Goal: Transaction & Acquisition: Download file/media

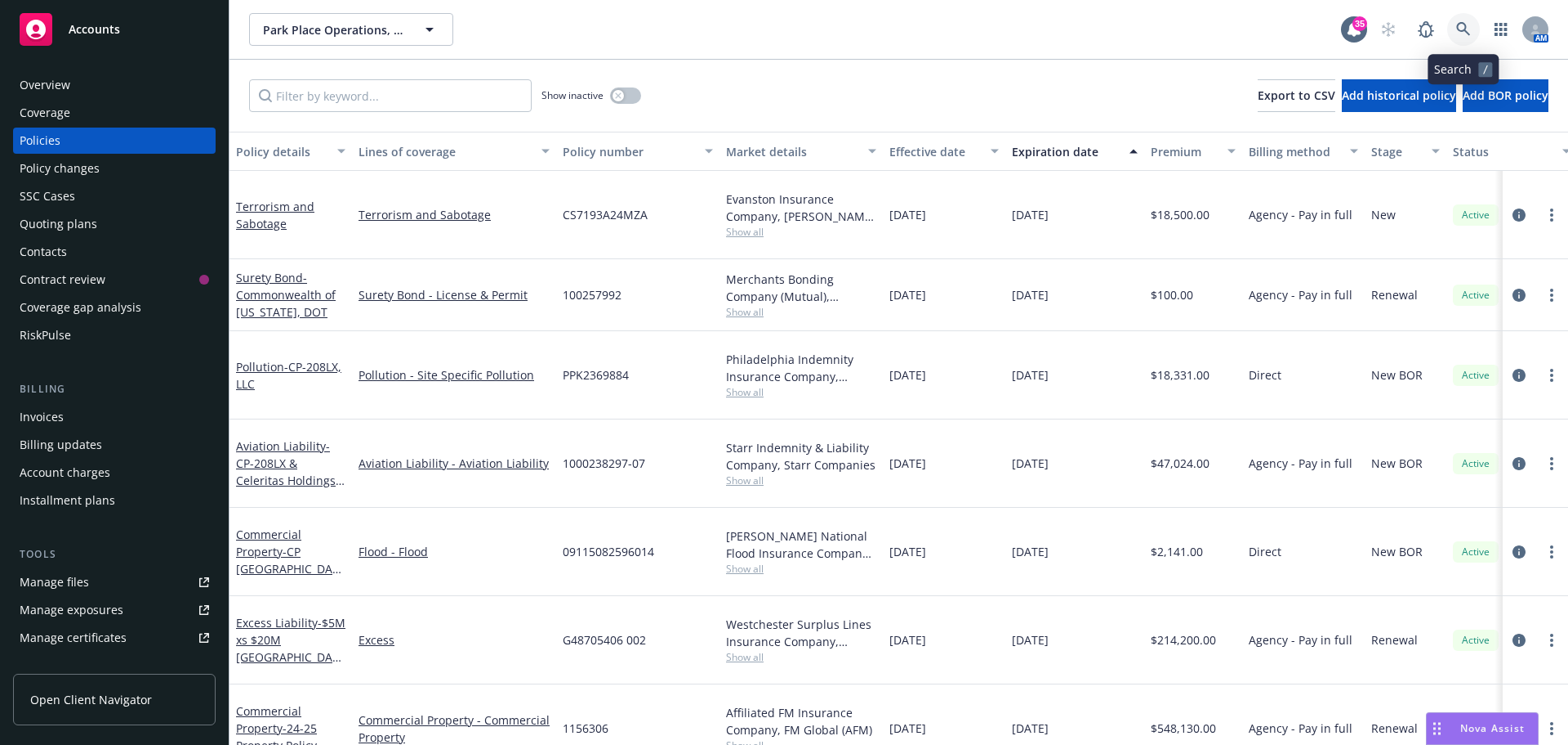
click at [1456, 25] on icon at bounding box center [1463, 29] width 15 height 15
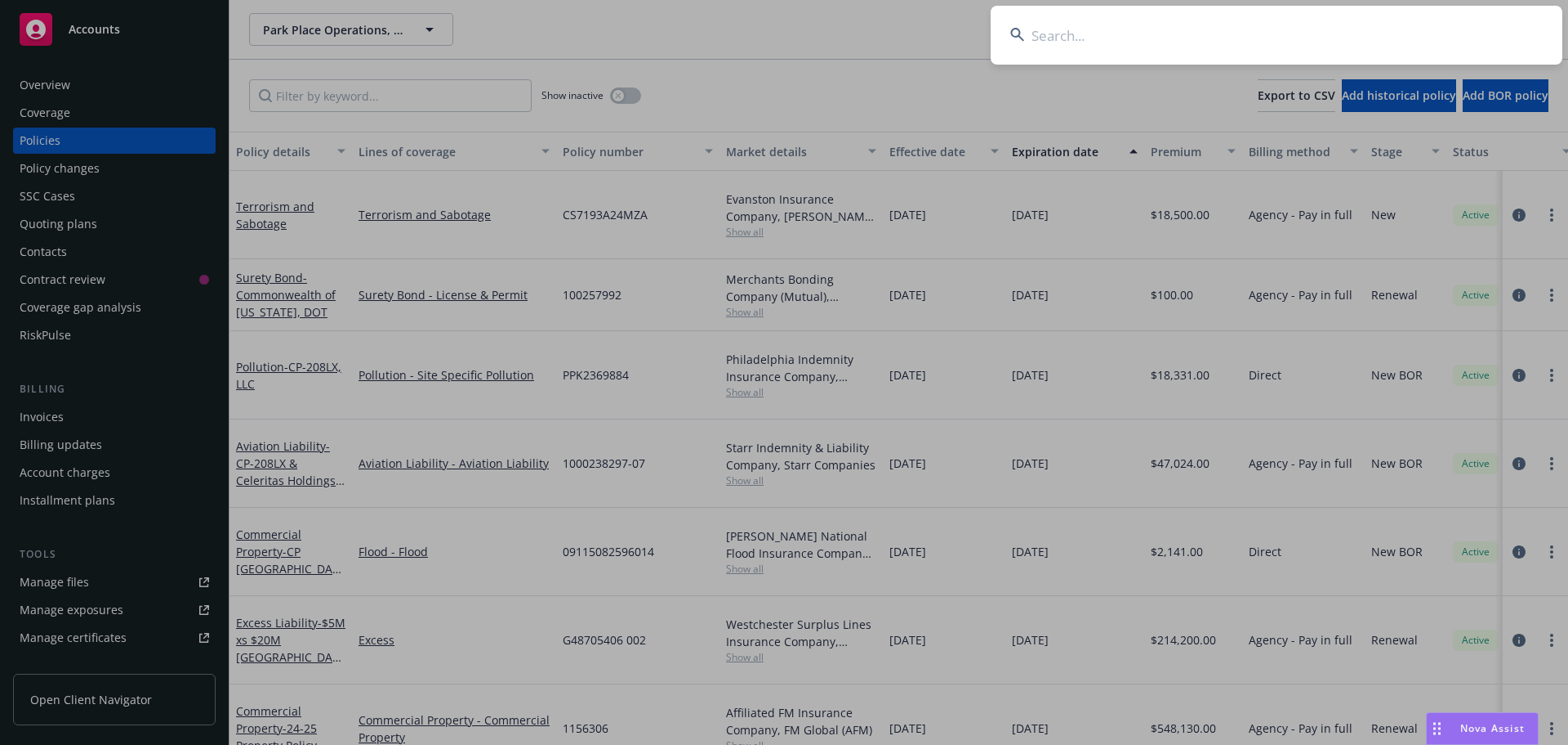
drag, startPoint x: 1456, startPoint y: 25, endPoint x: 1442, endPoint y: 28, distance: 14.3
click at [1442, 28] on input at bounding box center [1276, 35] width 572 height 59
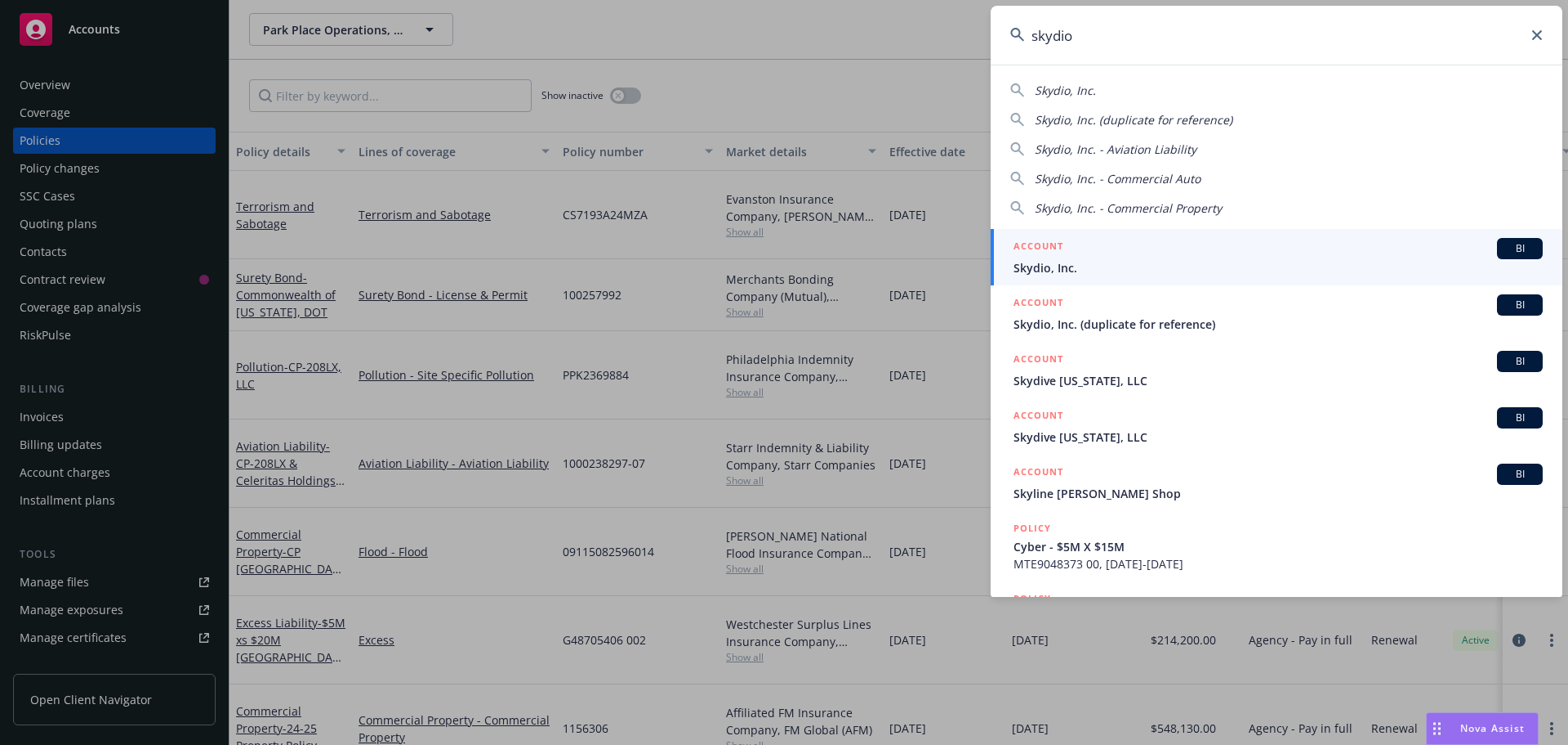
type input "skydio"
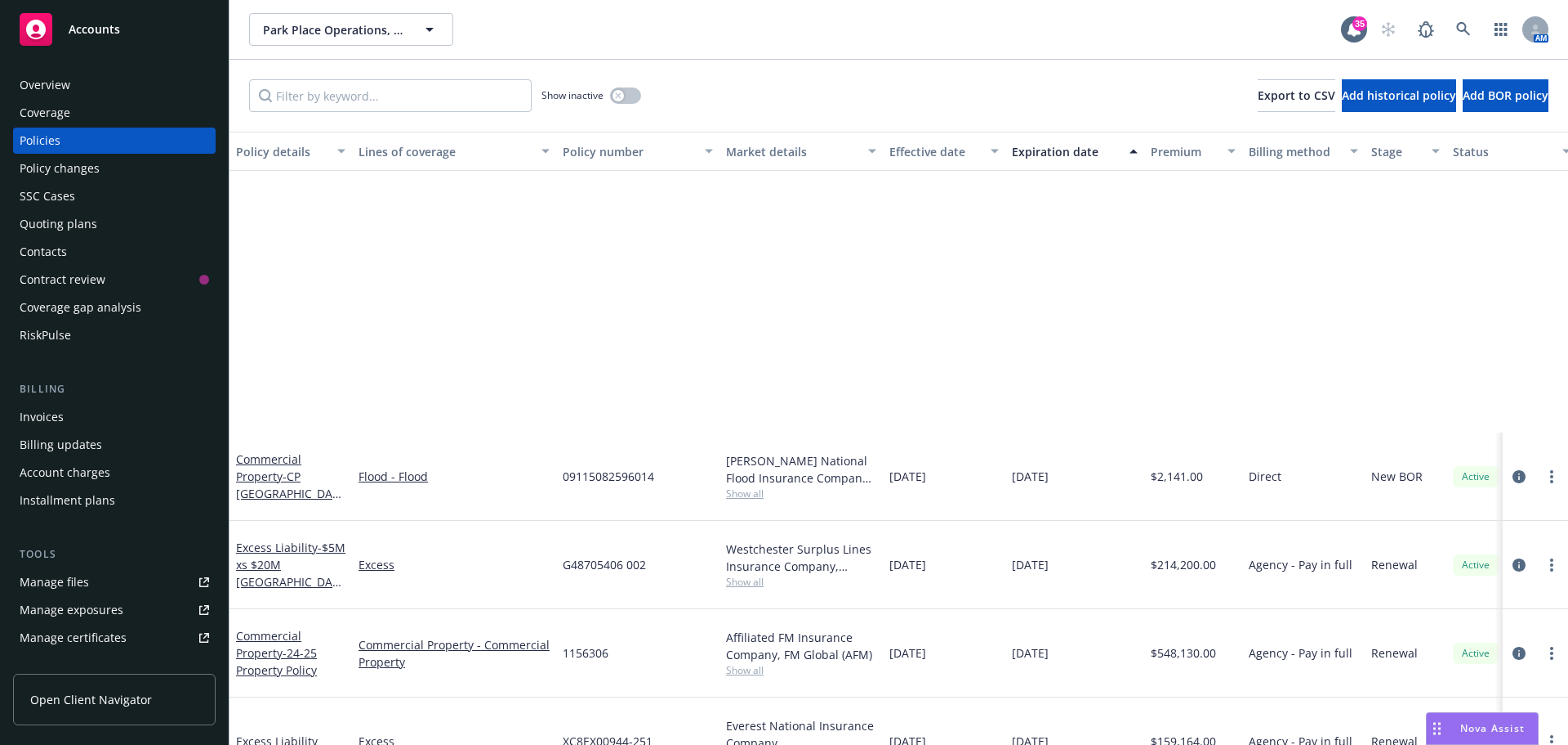
scroll to position [409, 0]
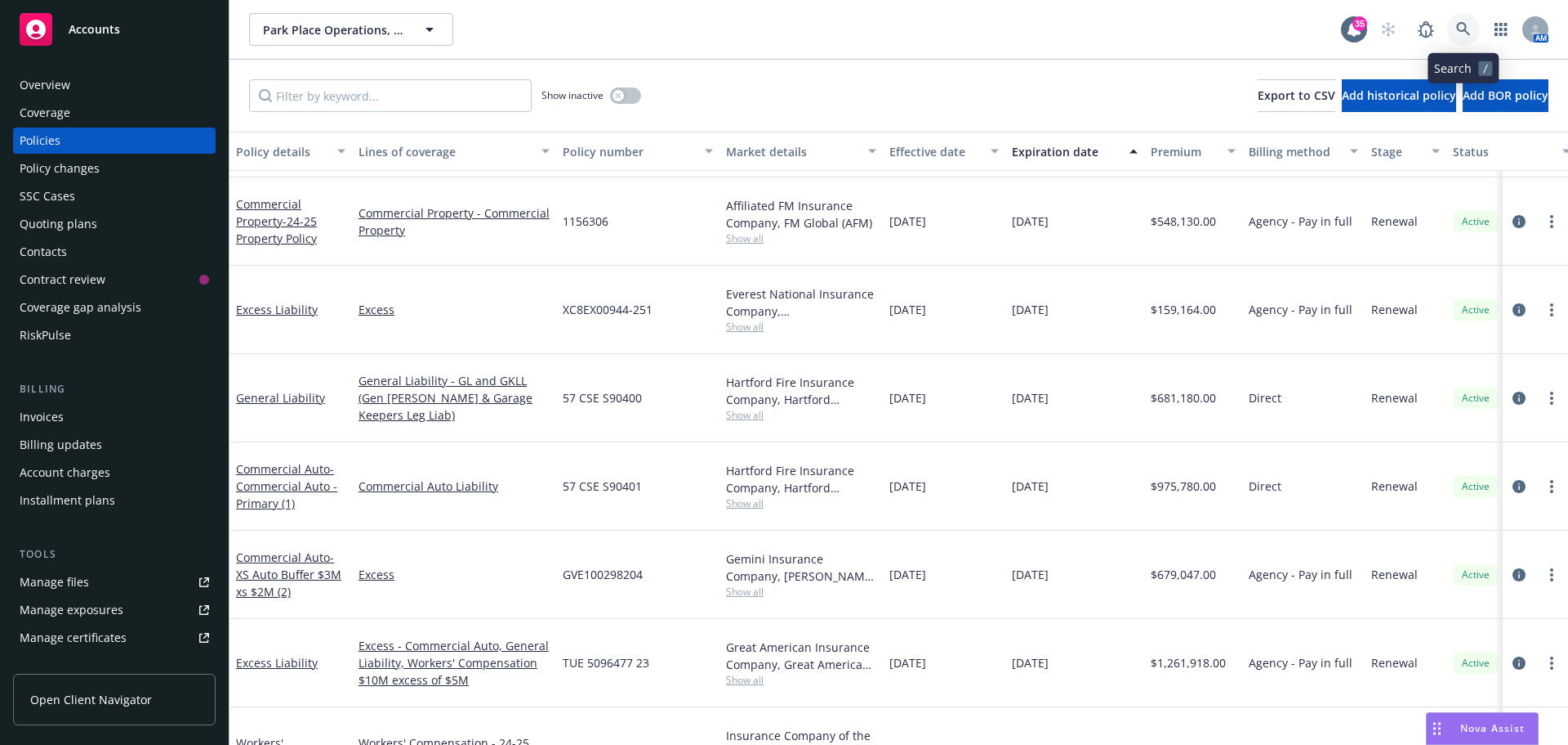
click at [1466, 23] on icon at bounding box center [1463, 29] width 15 height 15
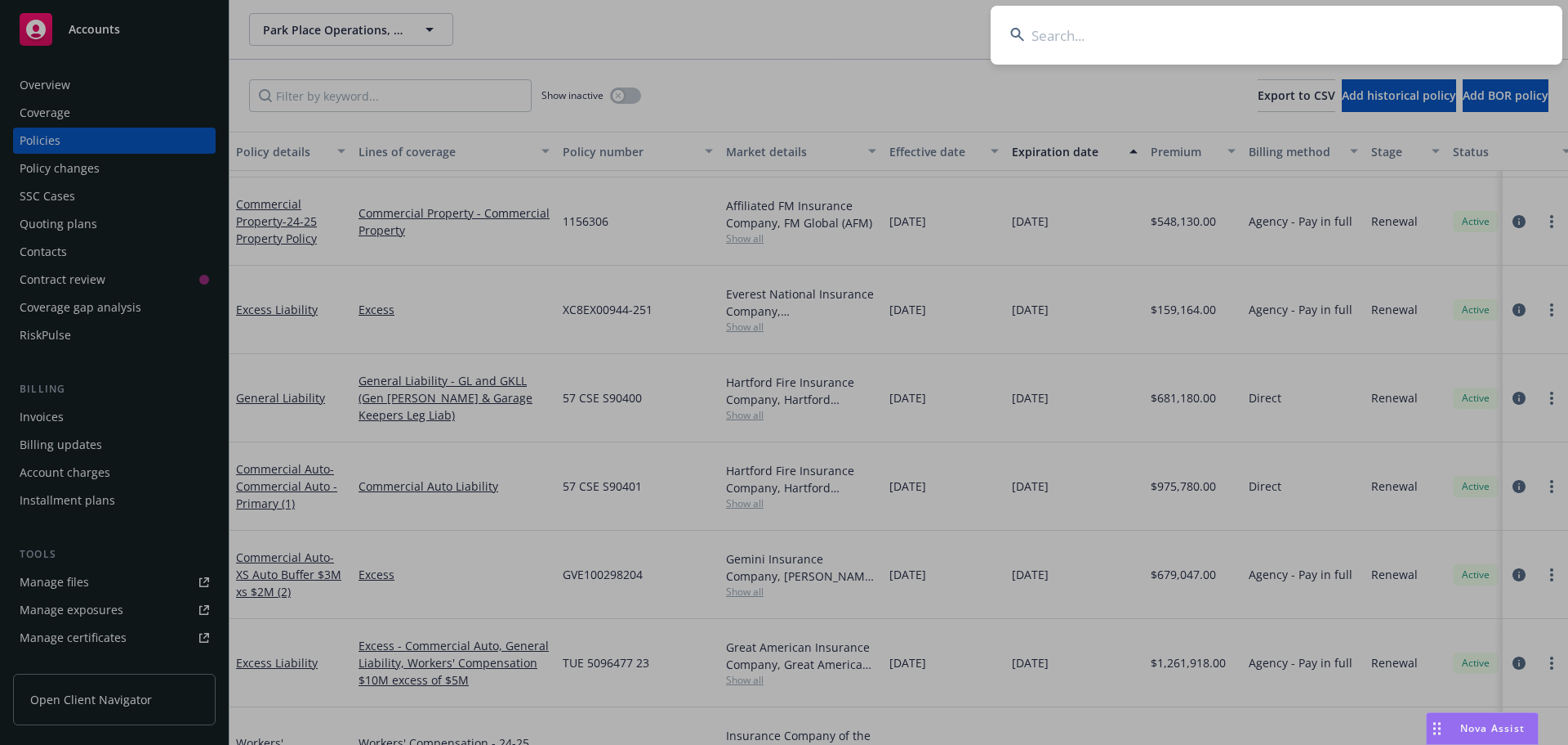
click at [1423, 25] on input at bounding box center [1276, 35] width 572 height 59
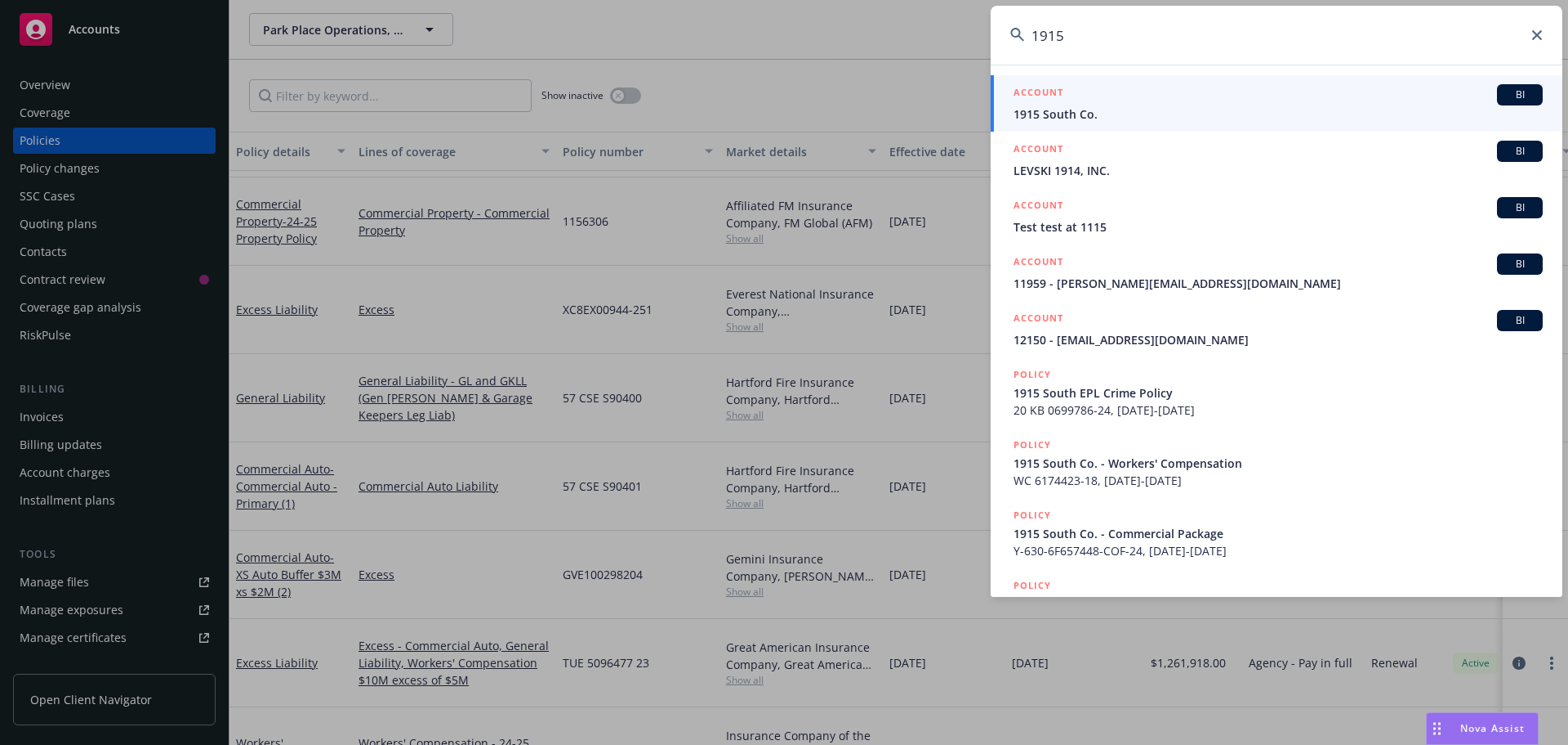
type input "1915"
click at [1065, 117] on span "1915 South Co." at bounding box center [1278, 113] width 530 height 17
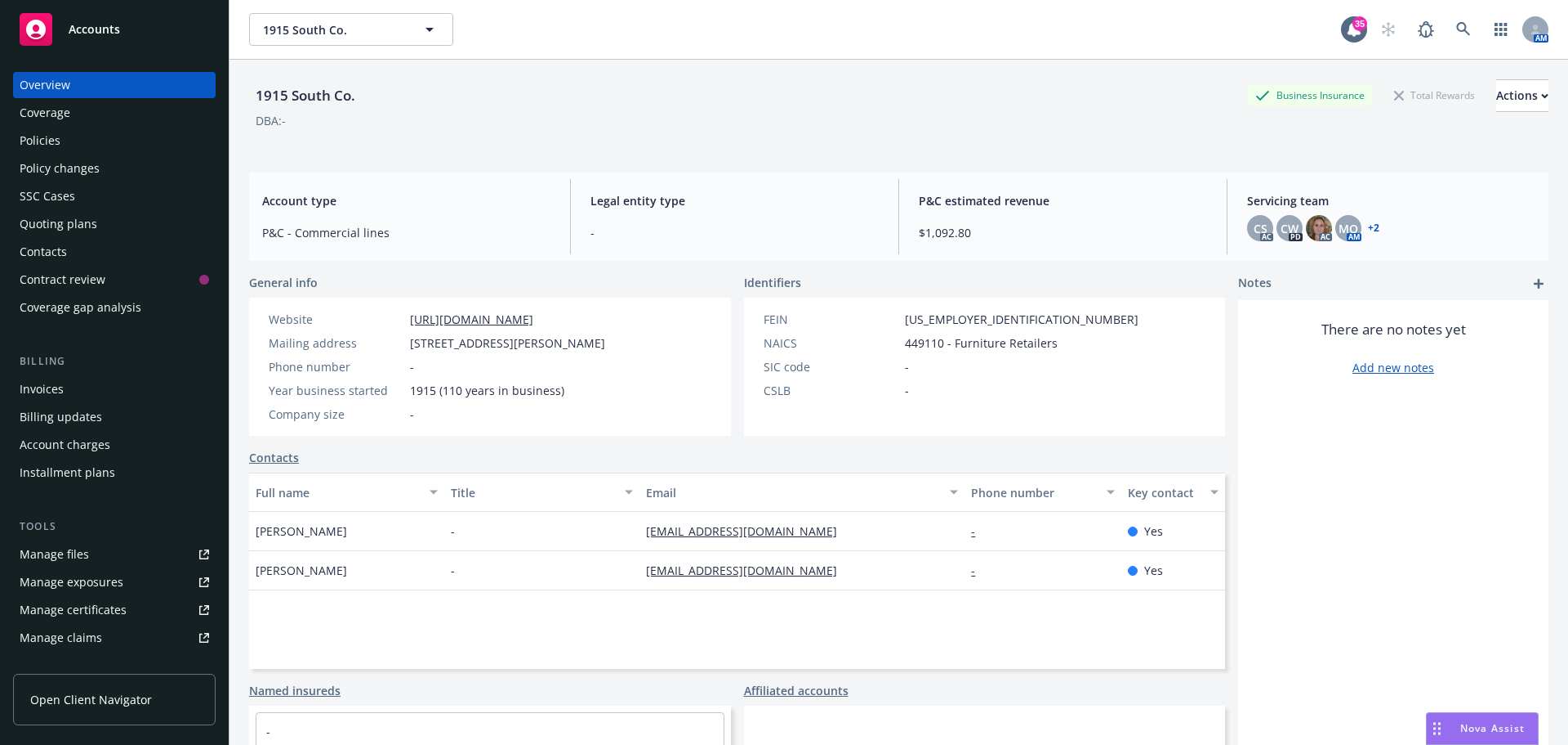
click at [665, 105] on div "1915 South Co. Business Insurance Total Rewards Actions" at bounding box center [898, 95] width 1299 height 33
click at [938, 127] on div "DBA: -" at bounding box center [898, 120] width 1299 height 17
drag, startPoint x: 79, startPoint y: 129, endPoint x: 90, endPoint y: 129, distance: 11.0
click at [79, 129] on div "Policies" at bounding box center [115, 141] width 190 height 26
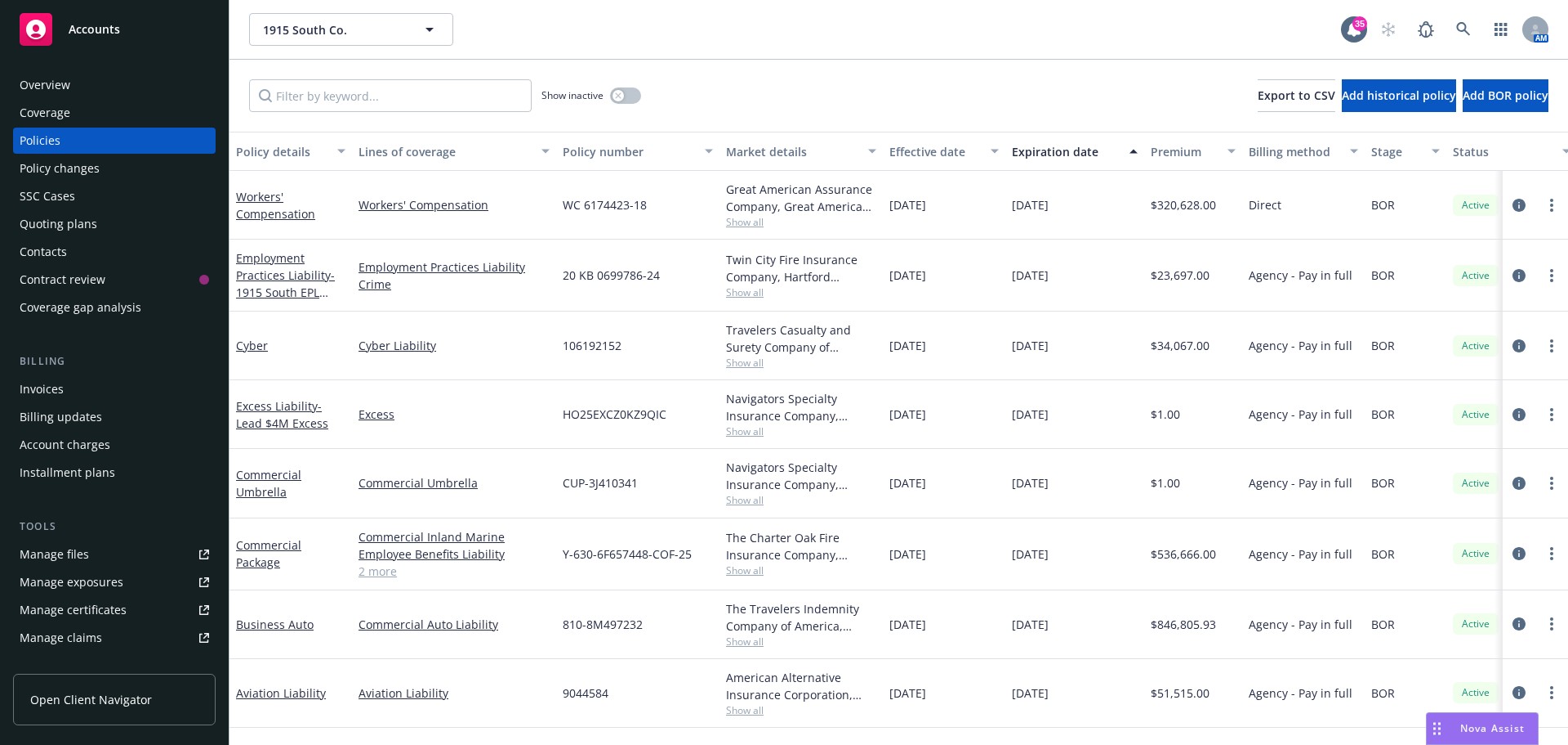
click at [105, 548] on link "Manage files" at bounding box center [114, 554] width 203 height 26
click at [76, 560] on div "Manage files" at bounding box center [54, 554] width 69 height 26
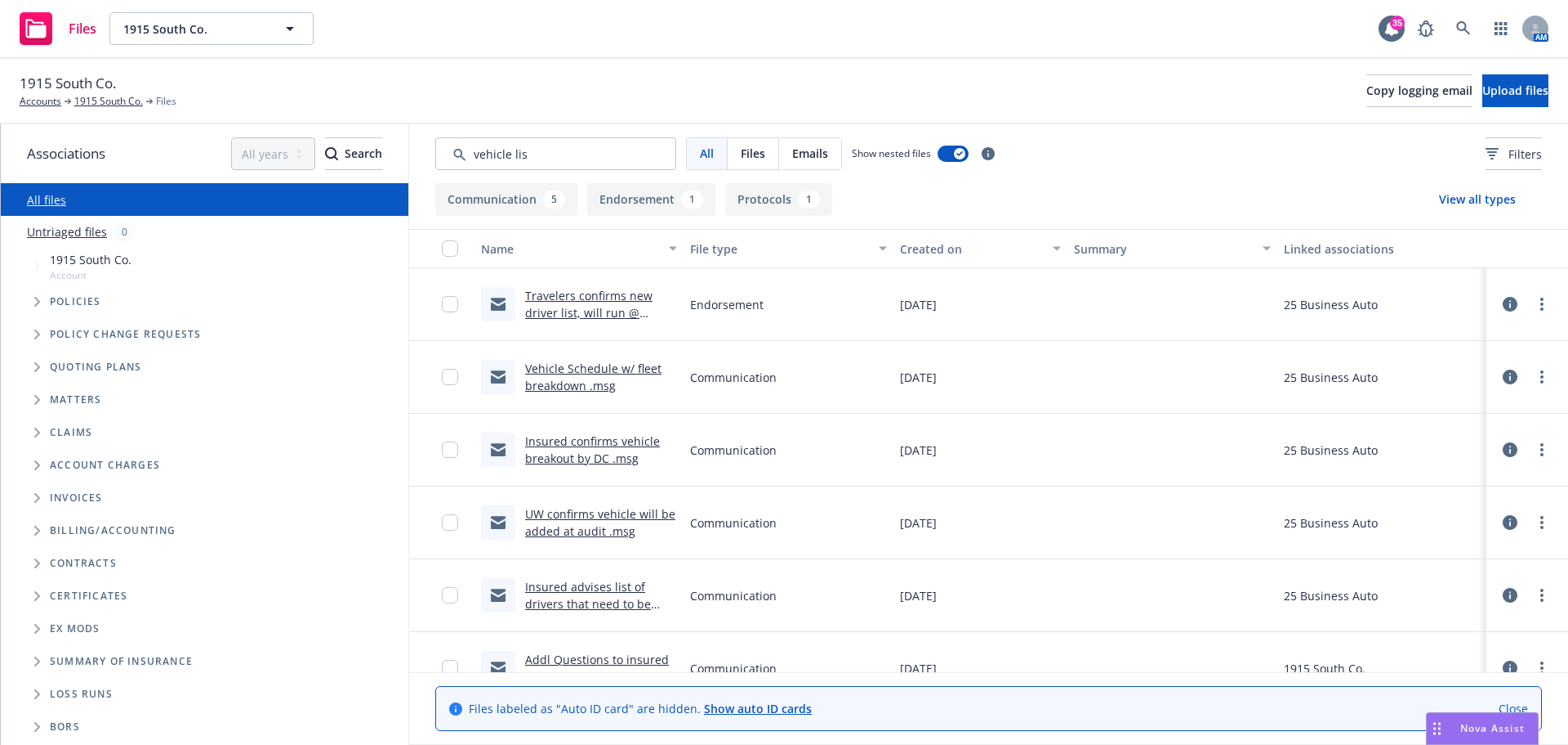
type input "vehicle lis"
click at [570, 366] on link "Vehicle Schedule w/ fleet breakdown .msg" at bounding box center [594, 376] width 136 height 33
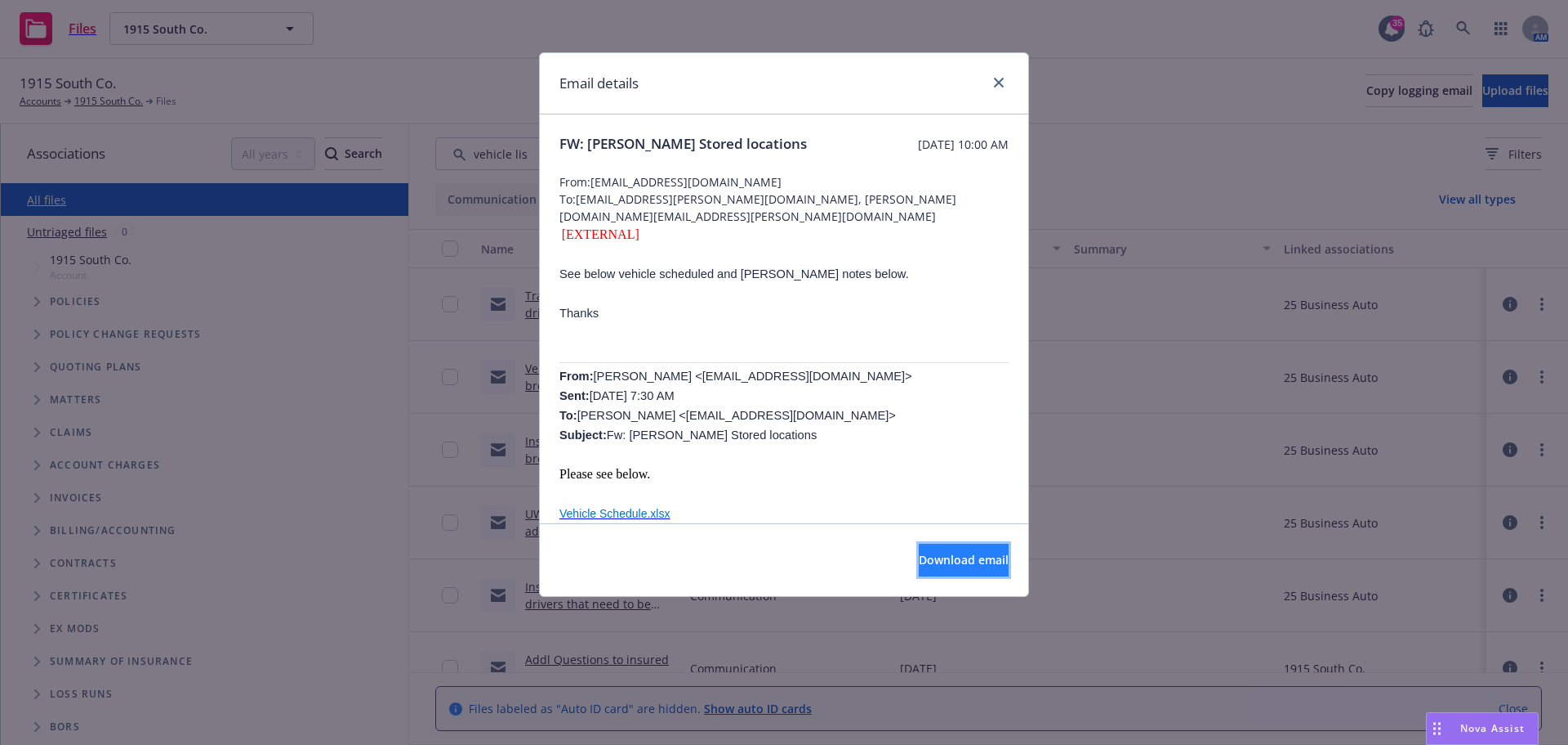
click at [936, 561] on span "Download email" at bounding box center [963, 560] width 90 height 16
click at [981, 63] on div "Email details" at bounding box center [784, 83] width 489 height 61
click at [999, 80] on icon "close" at bounding box center [999, 83] width 10 height 10
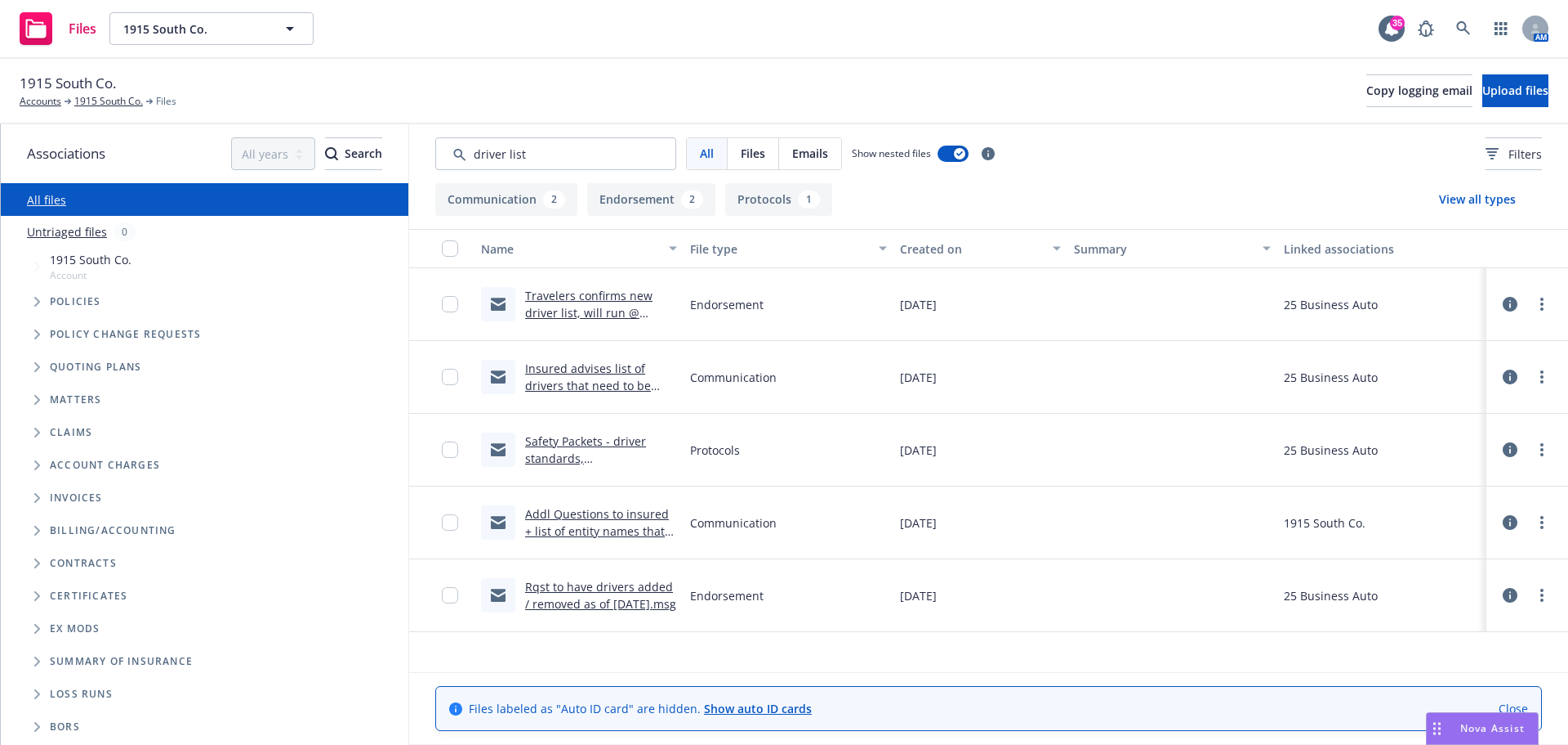
type input "driver list"
click at [590, 380] on link "Insured advises list of drivers that need to be added / removed as of [DATE].msg" at bounding box center [589, 393] width 126 height 67
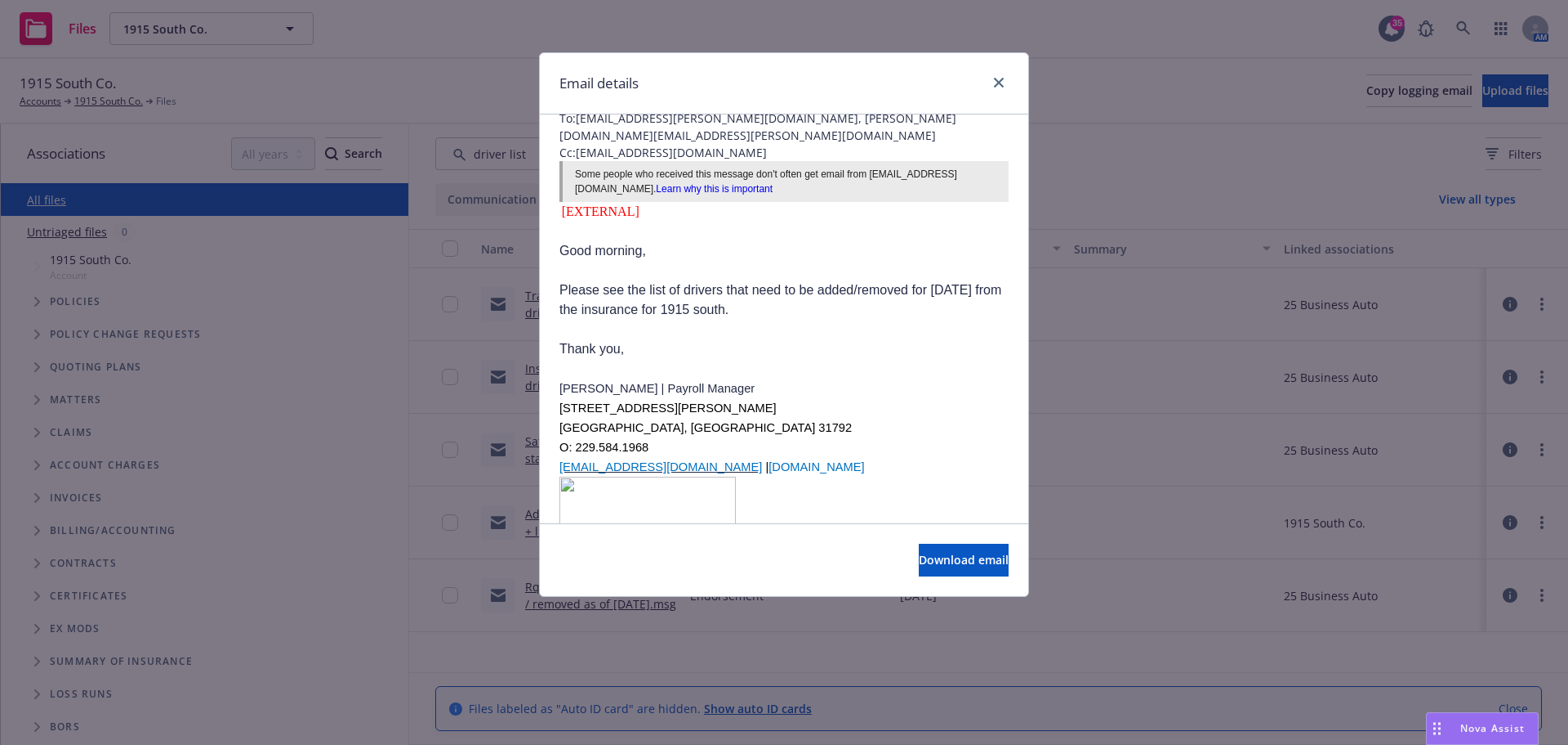
scroll to position [82, 0]
click at [947, 563] on span "Download email" at bounding box center [963, 560] width 90 height 16
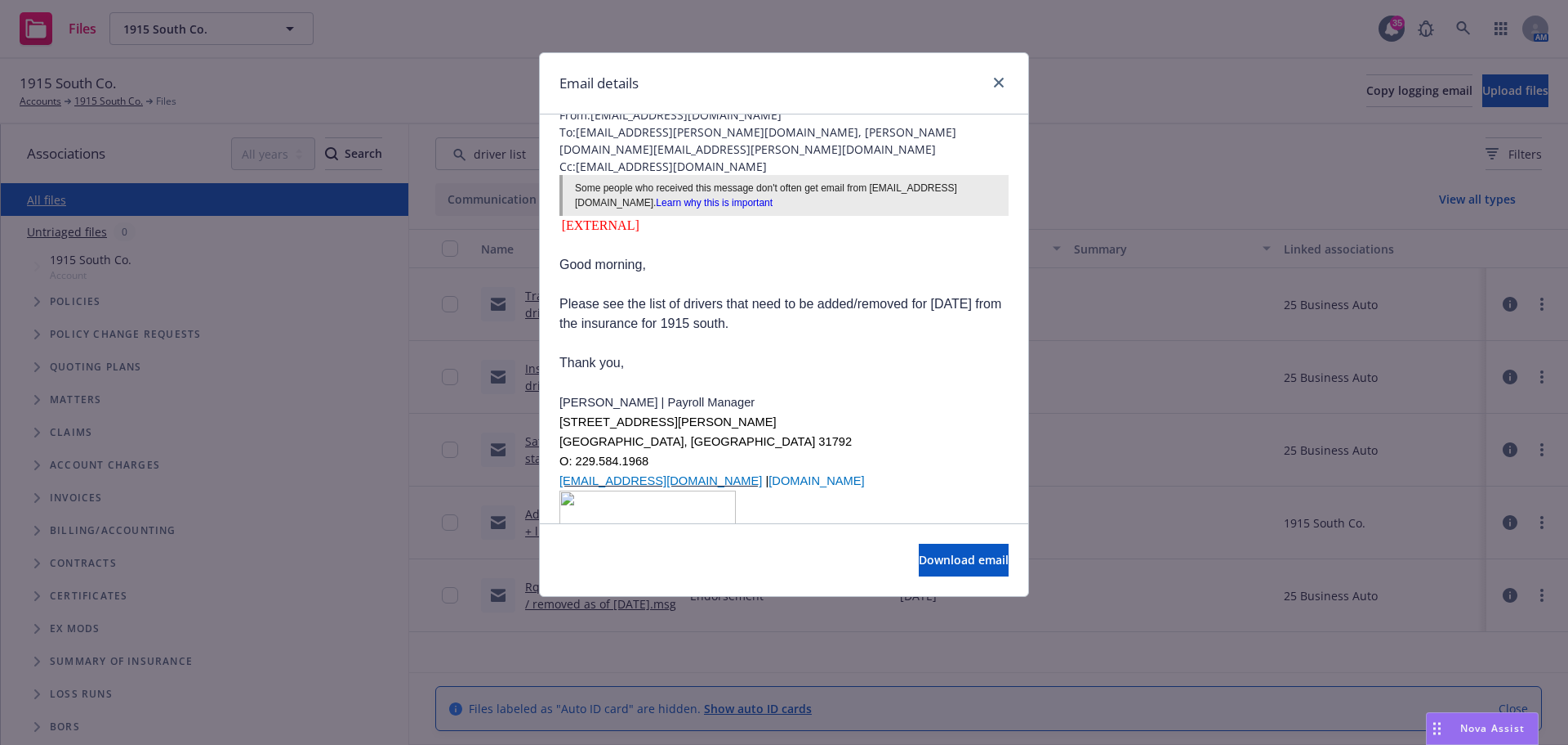
scroll to position [135, 0]
